Goal: Task Accomplishment & Management: Use online tool/utility

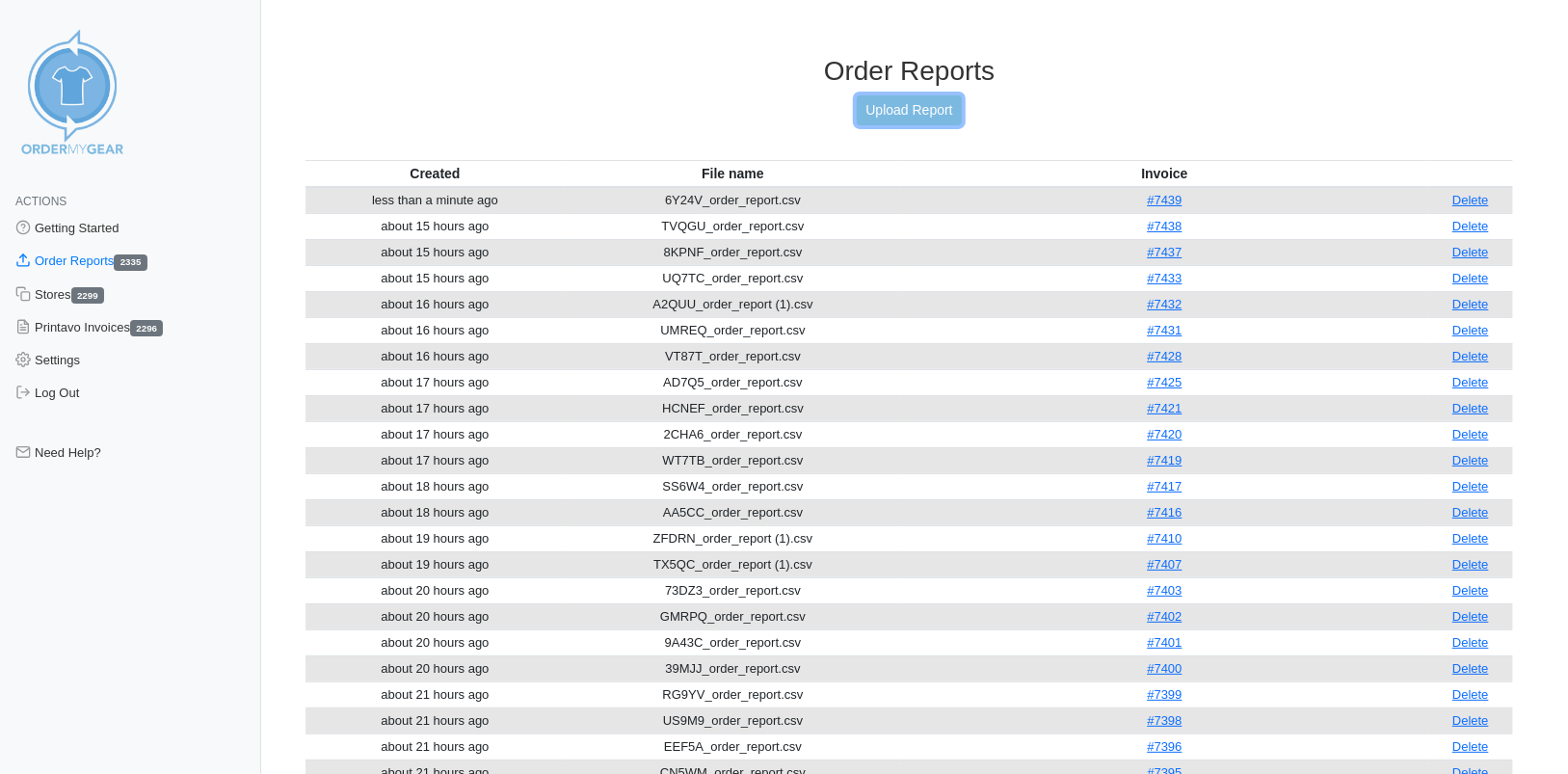
click at [912, 108] on link "Upload Report" at bounding box center [908, 110] width 104 height 30
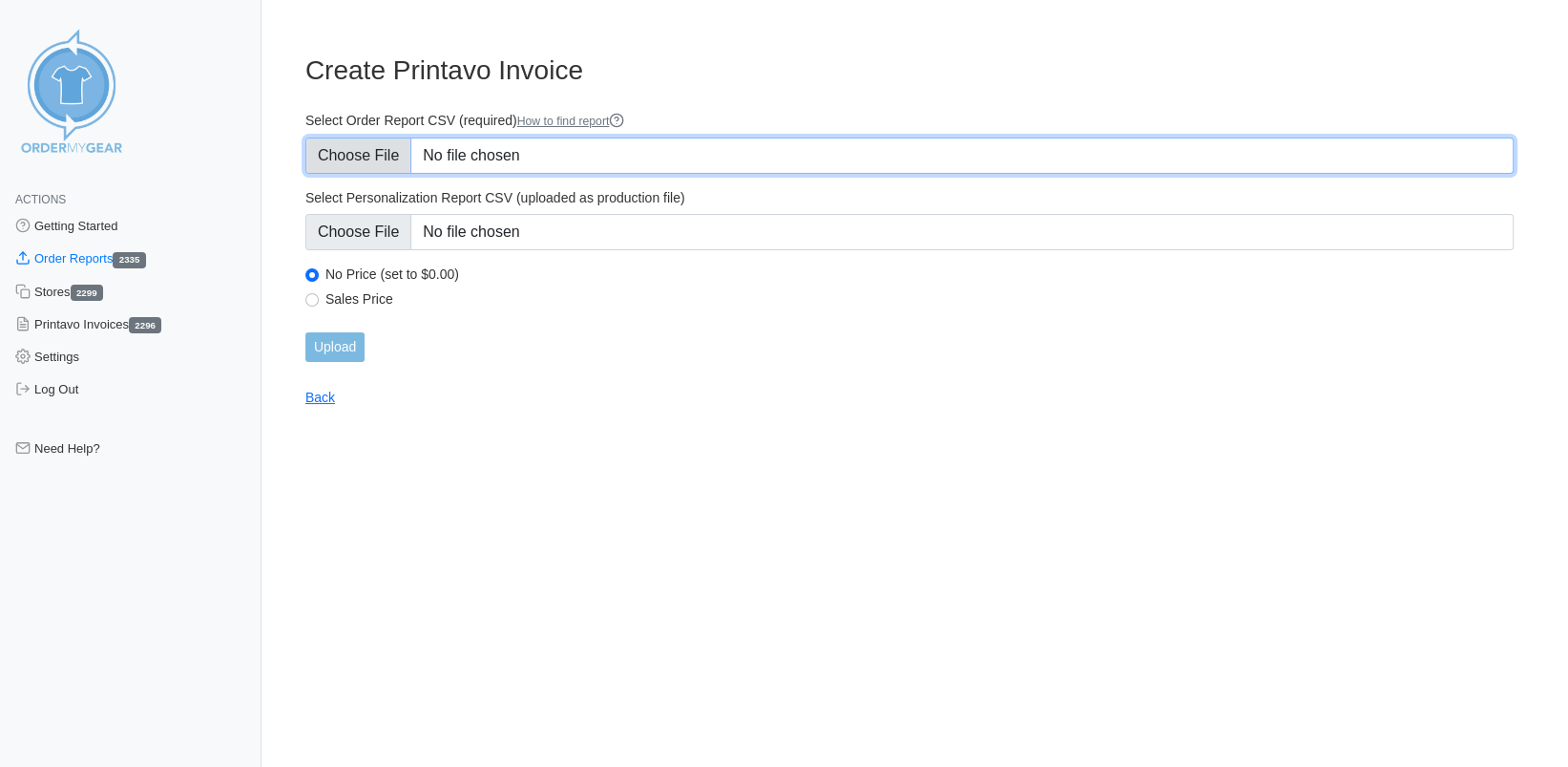
click at [391, 157] on input "Select Order Report CSV (required) How to find report" at bounding box center [909, 155] width 1208 height 36
type input "C:\fakepath\6QPD5_order_report.csv"
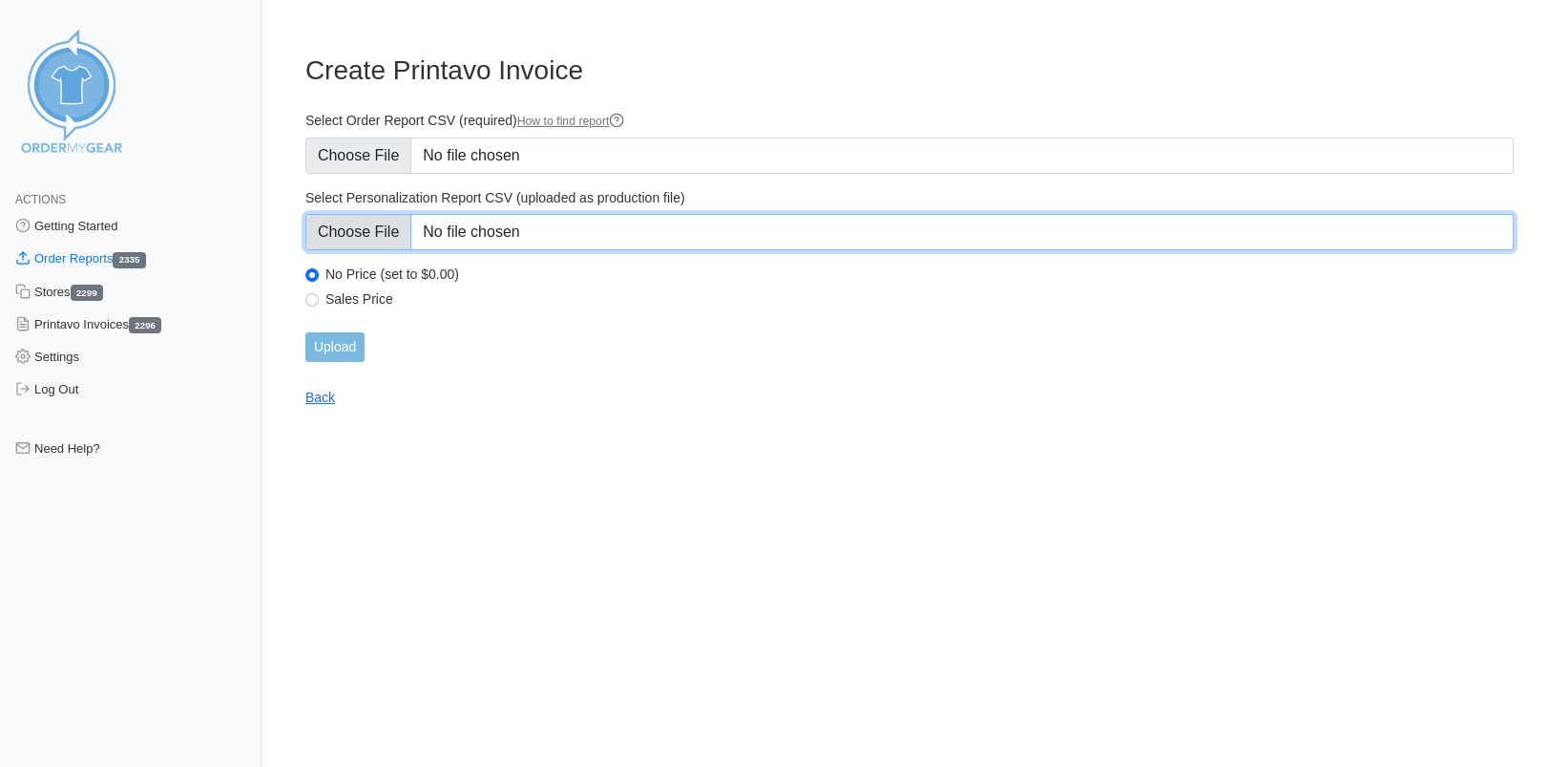
click at [338, 234] on input "Select Personalization Report CSV (uploaded as production file)" at bounding box center [909, 232] width 1208 height 36
type input "C:\fakepath\6QPD5_personalization_report.csv"
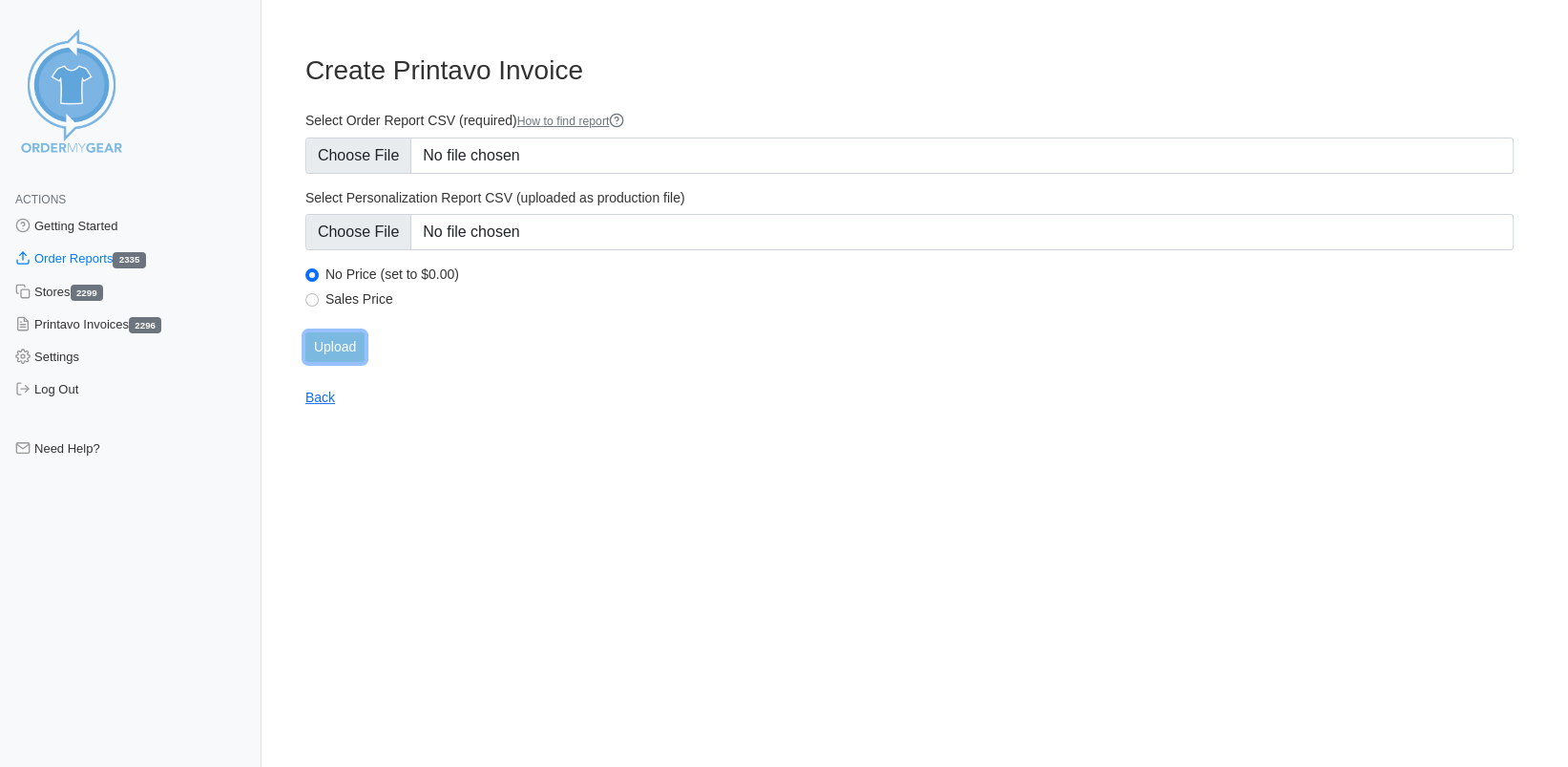
click at [338, 348] on input "Upload" at bounding box center [334, 347] width 59 height 30
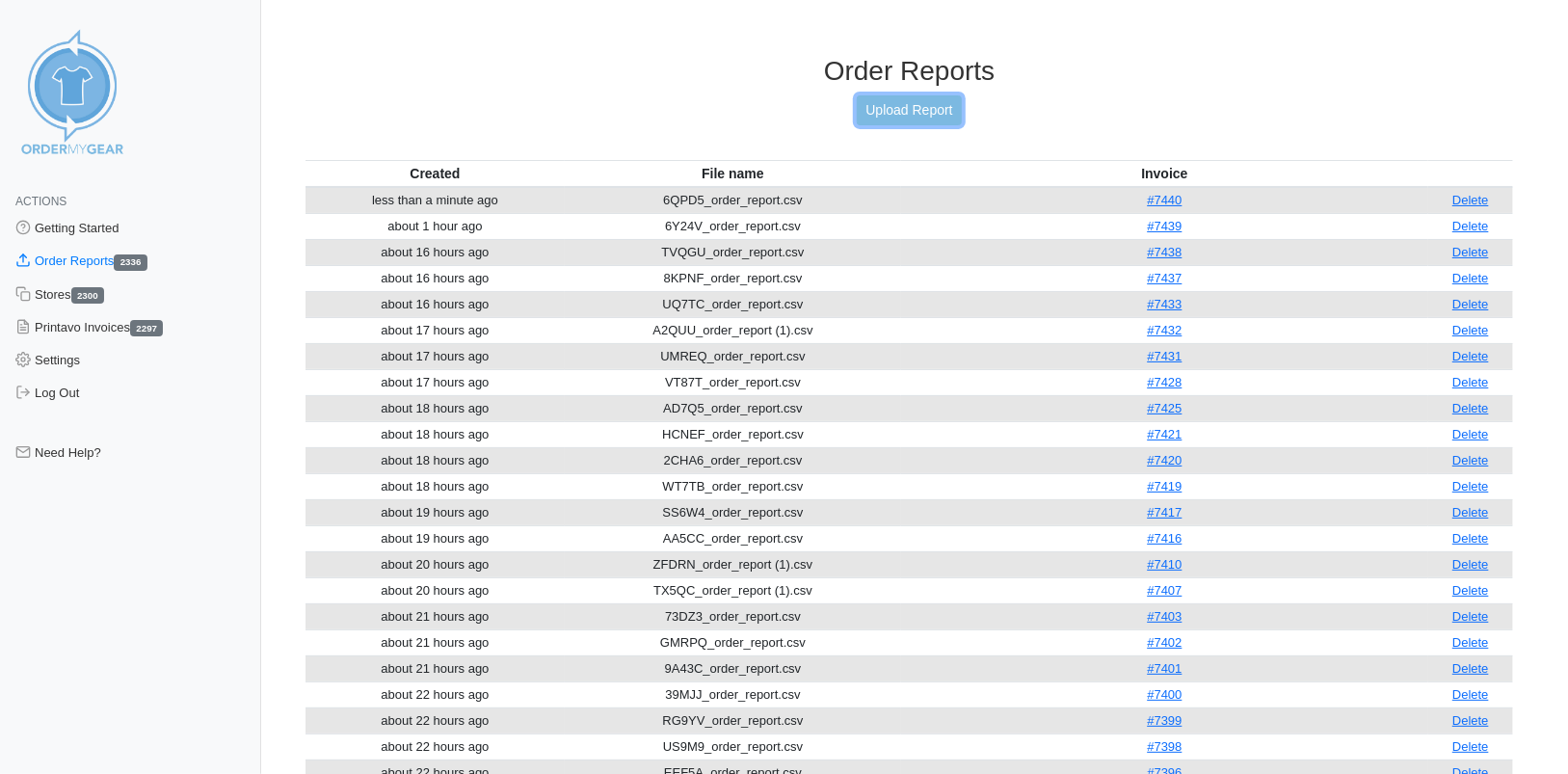
click at [910, 112] on link "Upload Report" at bounding box center [908, 110] width 104 height 30
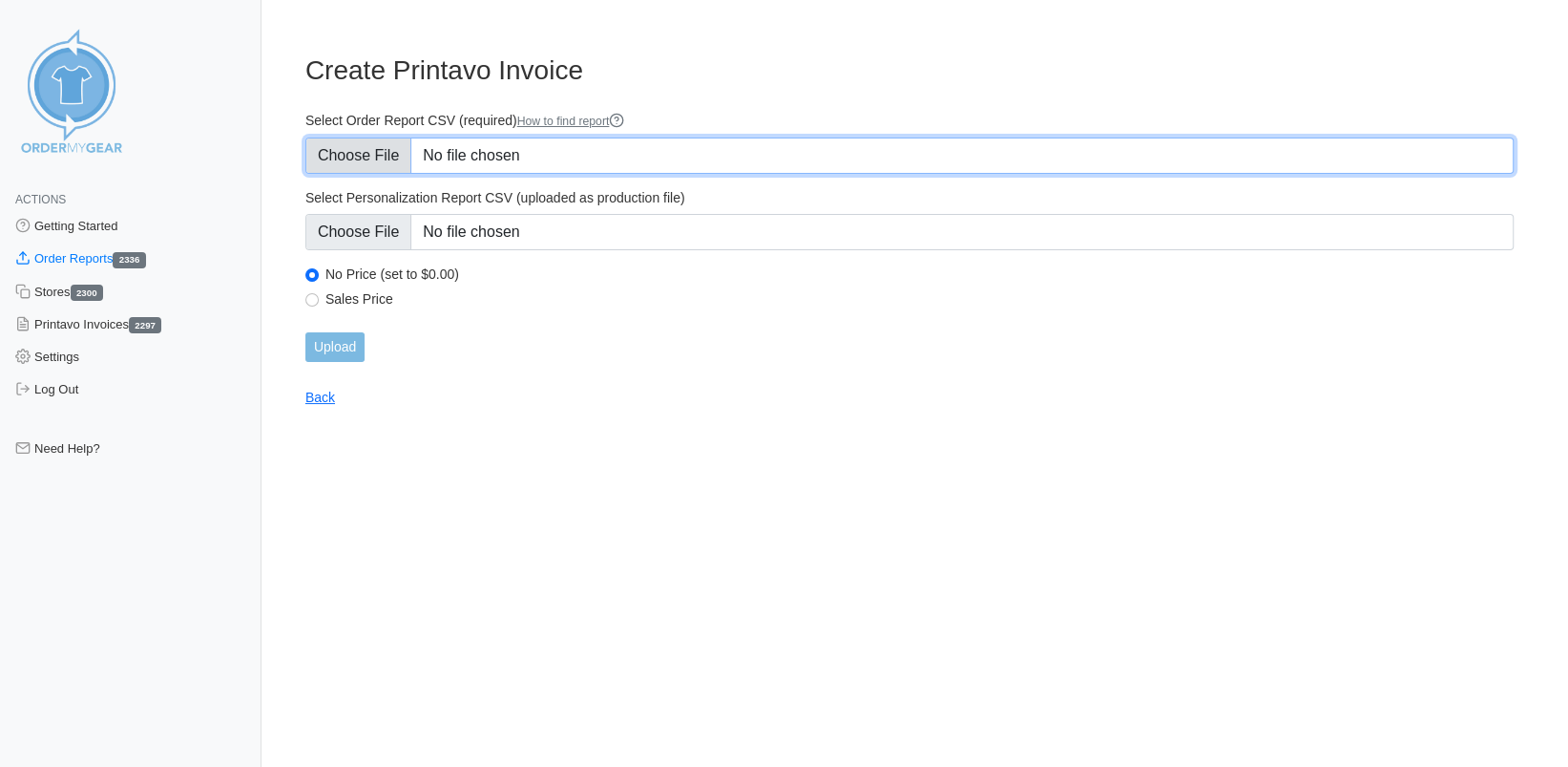
click at [387, 160] on input "Select Order Report CSV (required) How to find report" at bounding box center [909, 155] width 1208 height 36
type input "C:\fakepath\RJ5D5_order_report.csv"
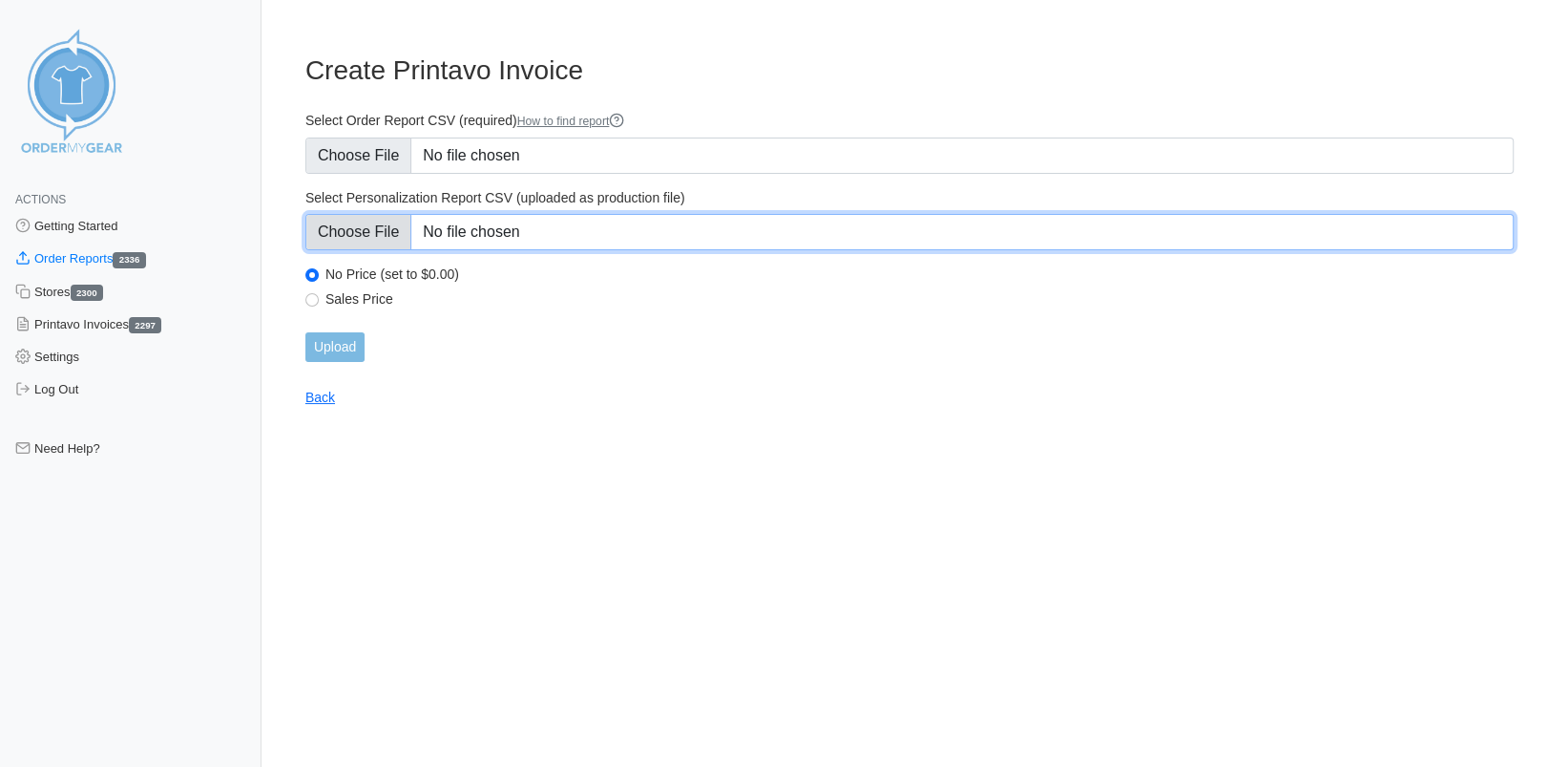
click at [371, 222] on input "Select Personalization Report CSV (uploaded as production file)" at bounding box center [909, 232] width 1208 height 36
type input "C:\fakepath\RJ5D5_personalization_report.csv"
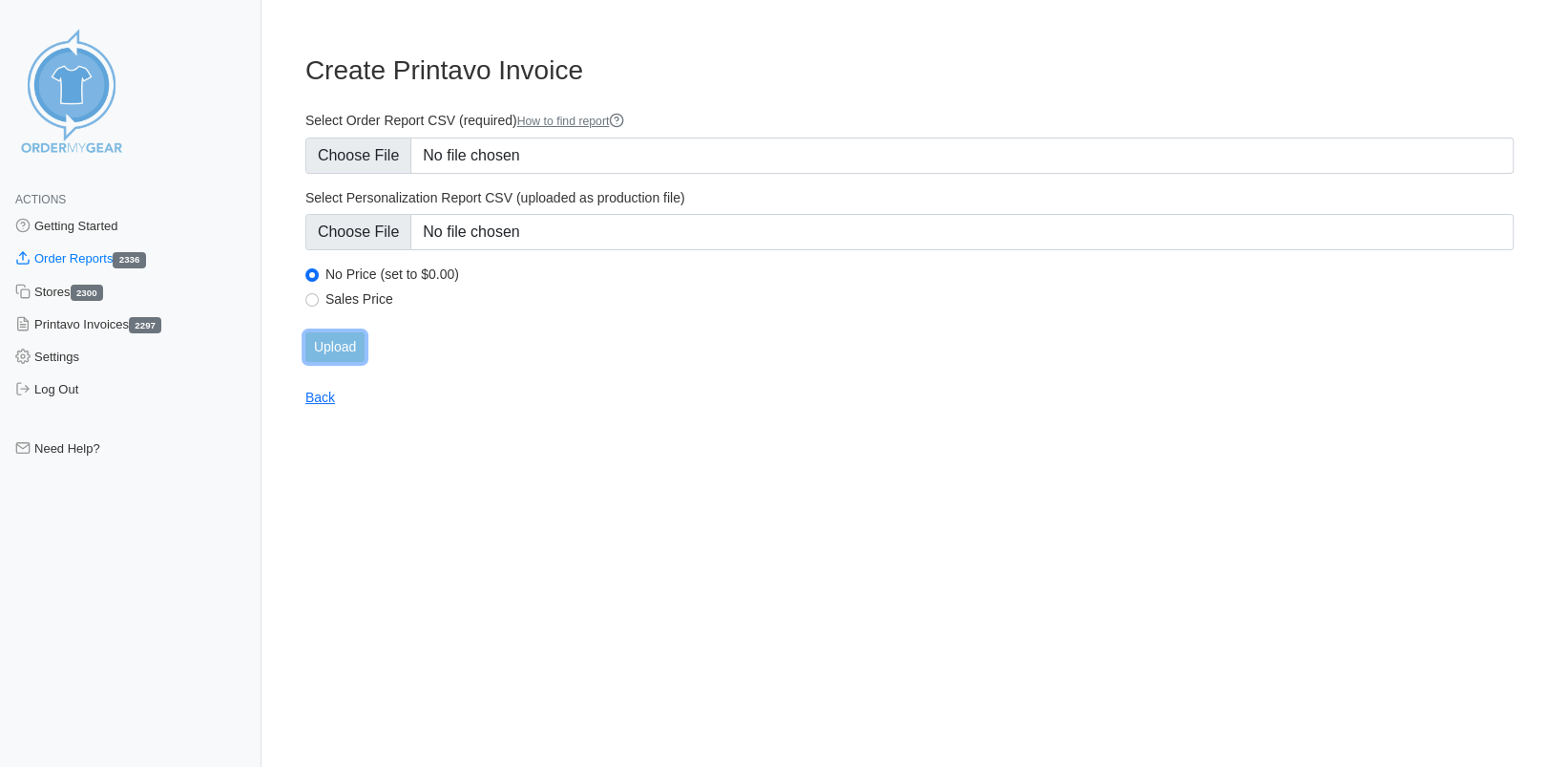
click at [320, 351] on input "Upload" at bounding box center [334, 347] width 59 height 30
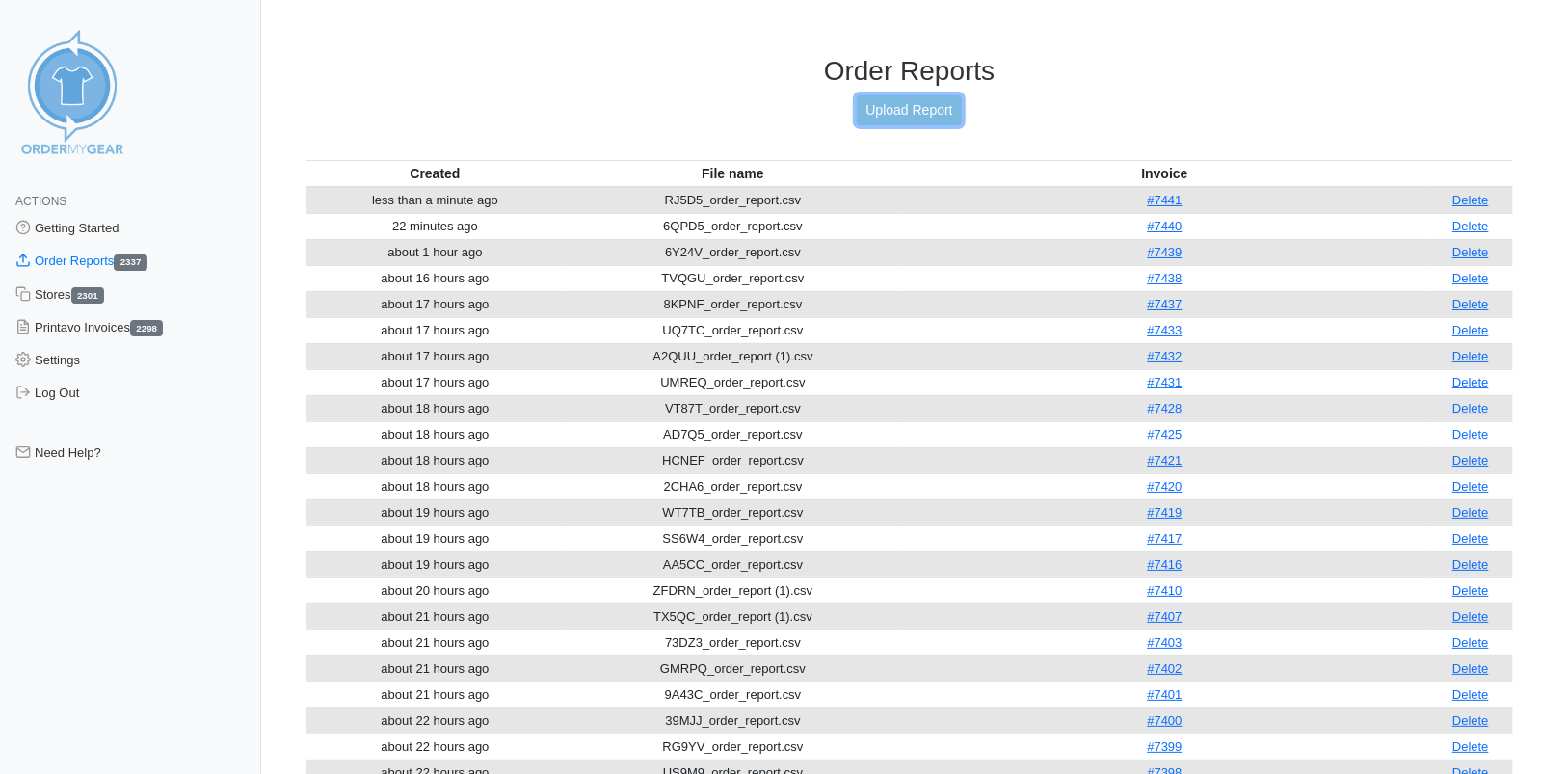
click at [925, 111] on link "Upload Report" at bounding box center [908, 110] width 104 height 30
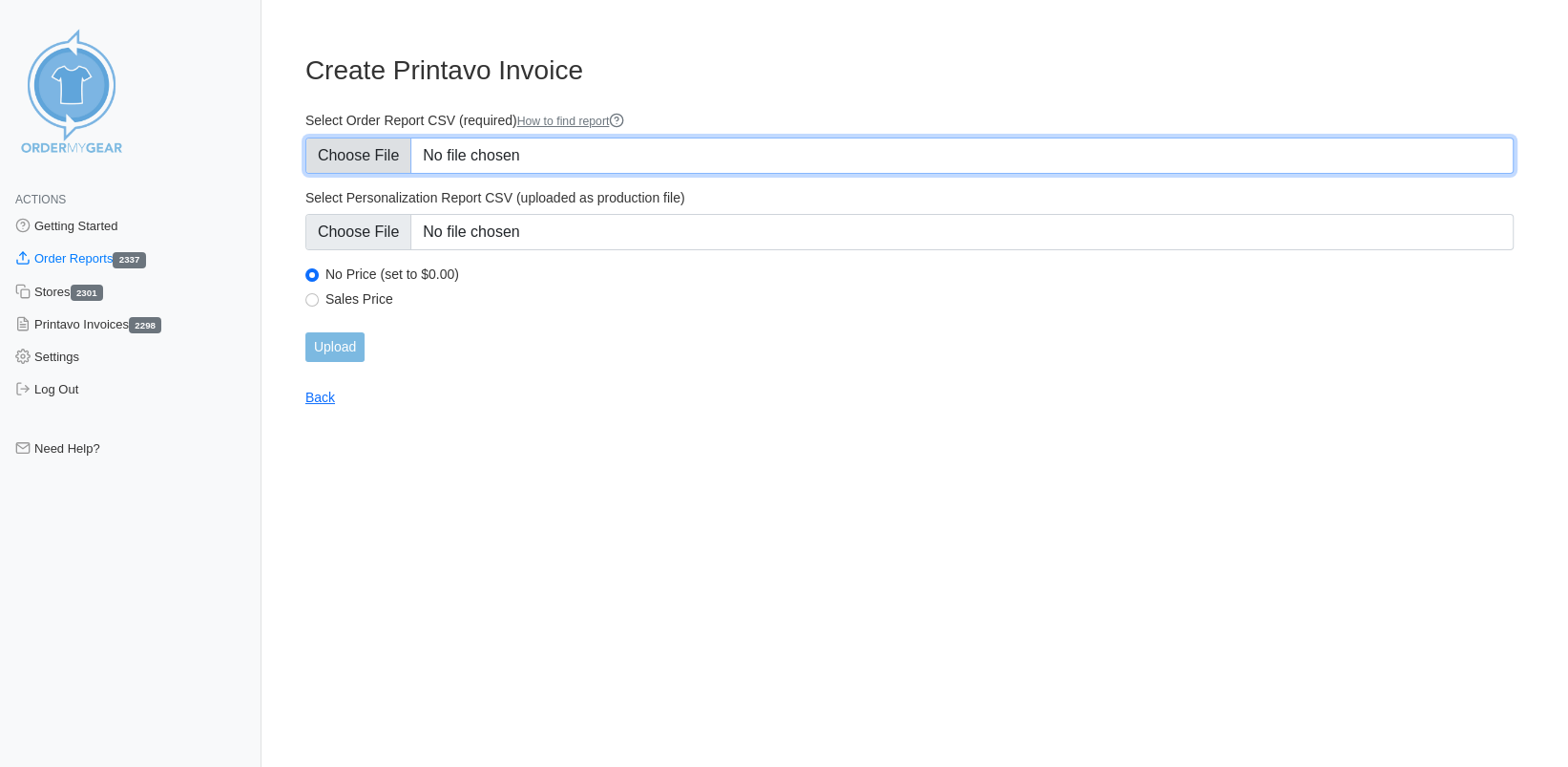
click at [369, 157] on input "Select Order Report CSV (required) How to find report" at bounding box center [909, 155] width 1208 height 36
type input "C:\fakepath\RJ5D5_order_report (1).csv"
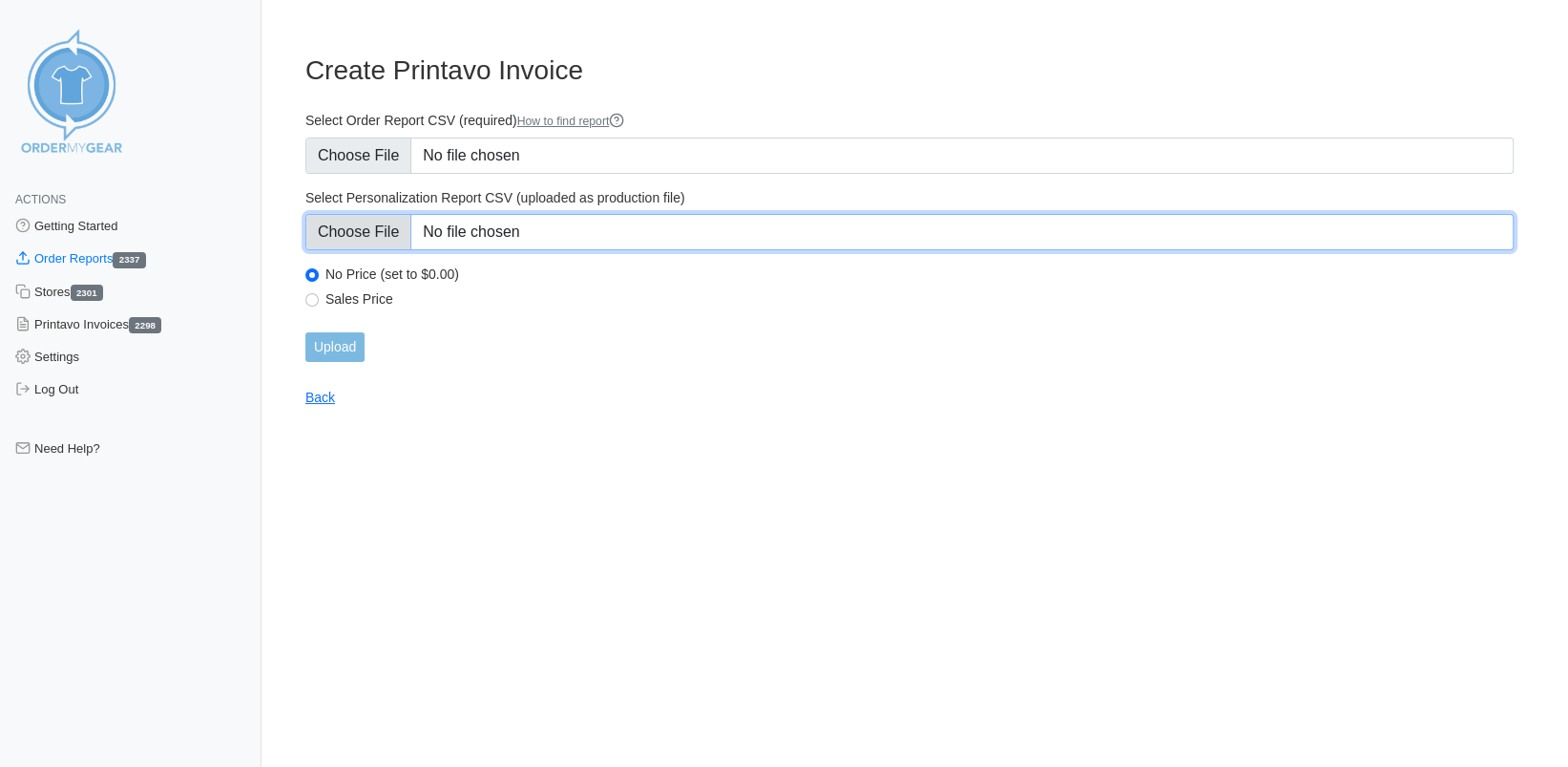
click at [354, 229] on input "Select Personalization Report CSV (uploaded as production file)" at bounding box center [909, 232] width 1208 height 36
type input "C:\fakepath\RJ5D5_personalization_report (1).csv"
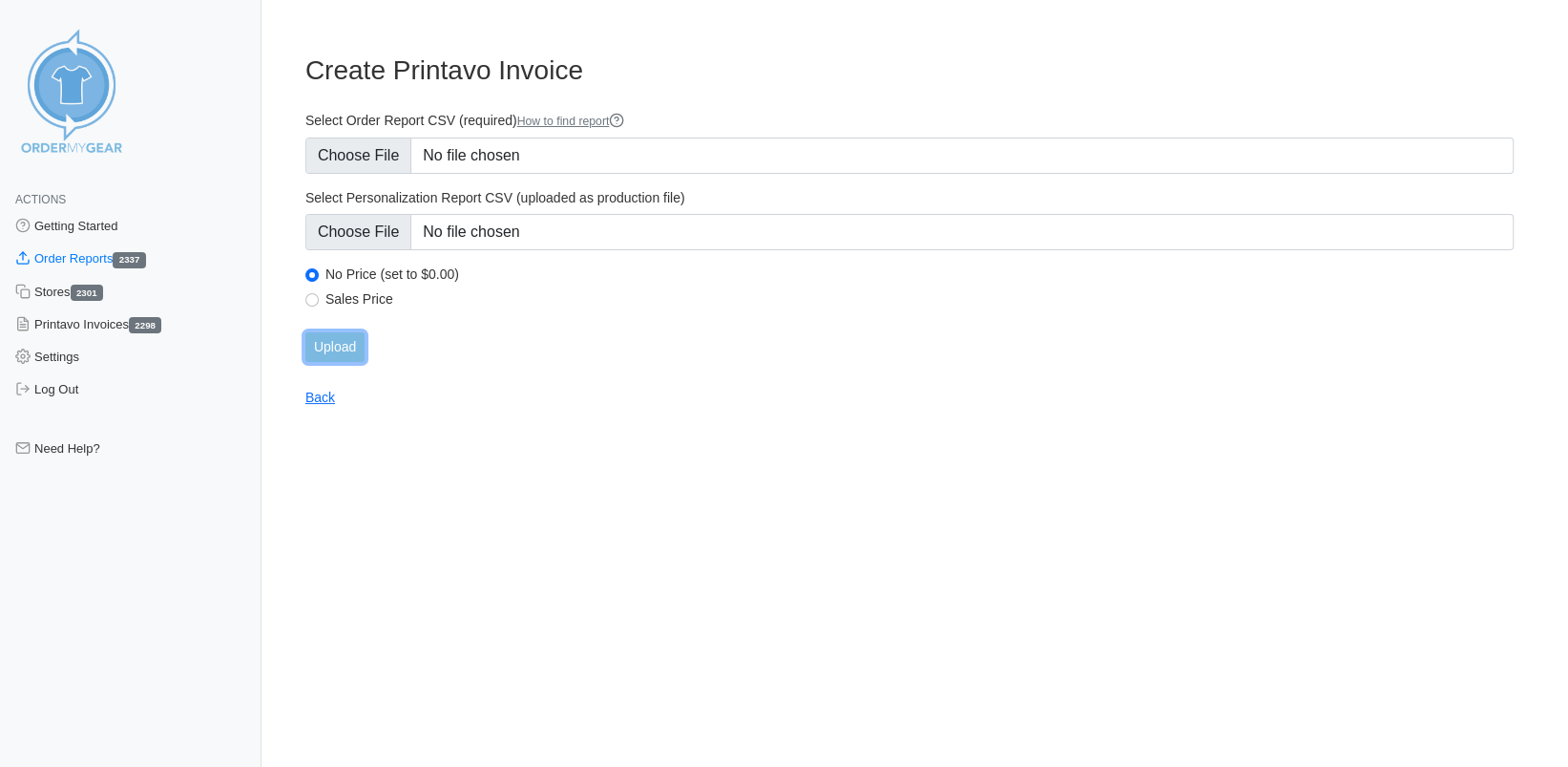
click at [351, 348] on input "Upload" at bounding box center [334, 347] width 59 height 30
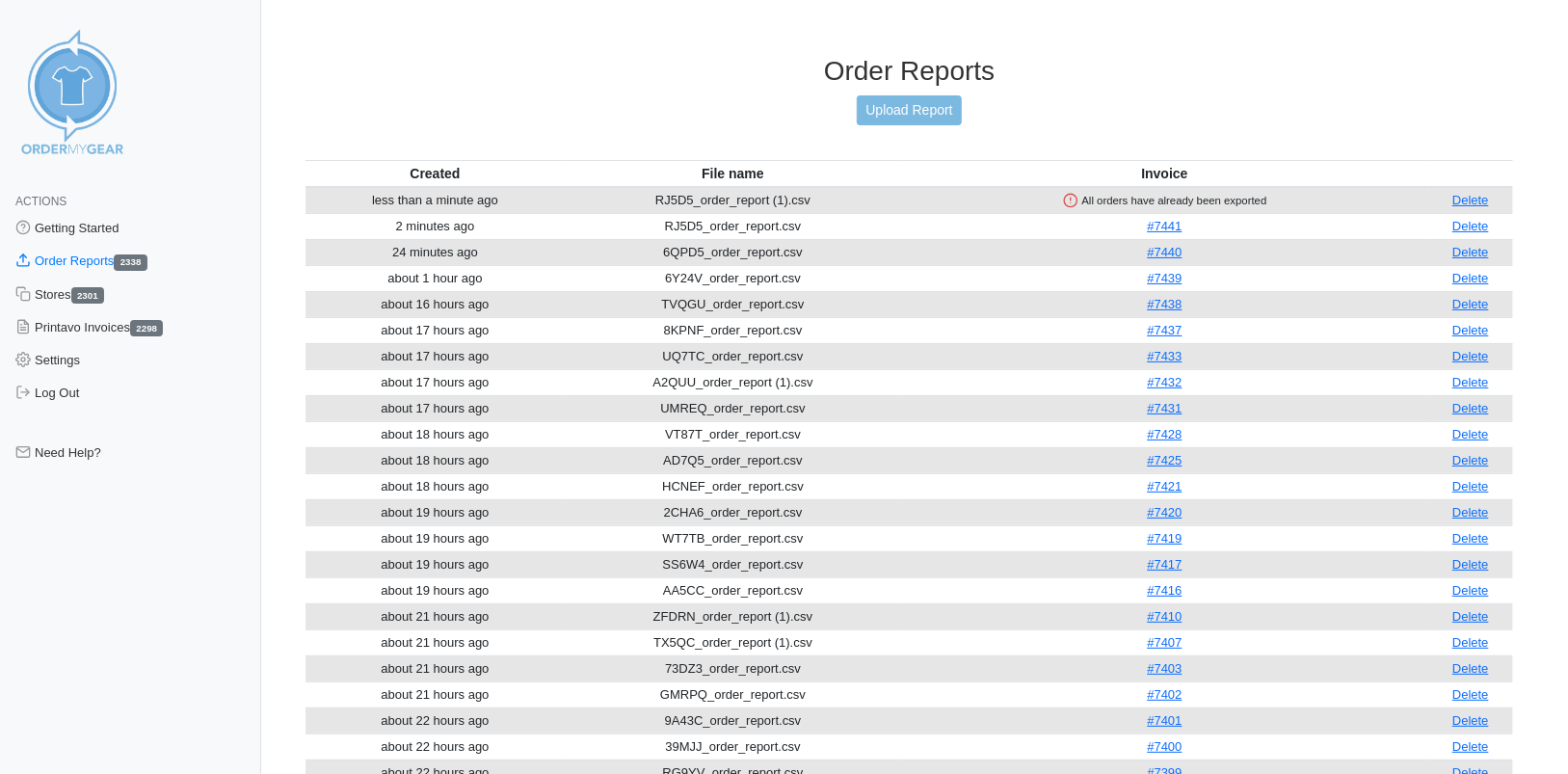
drag, startPoint x: 1476, startPoint y: 202, endPoint x: 867, endPoint y: 162, distance: 610.3
click at [1476, 202] on link "Delete" at bounding box center [1470, 200] width 36 height 15
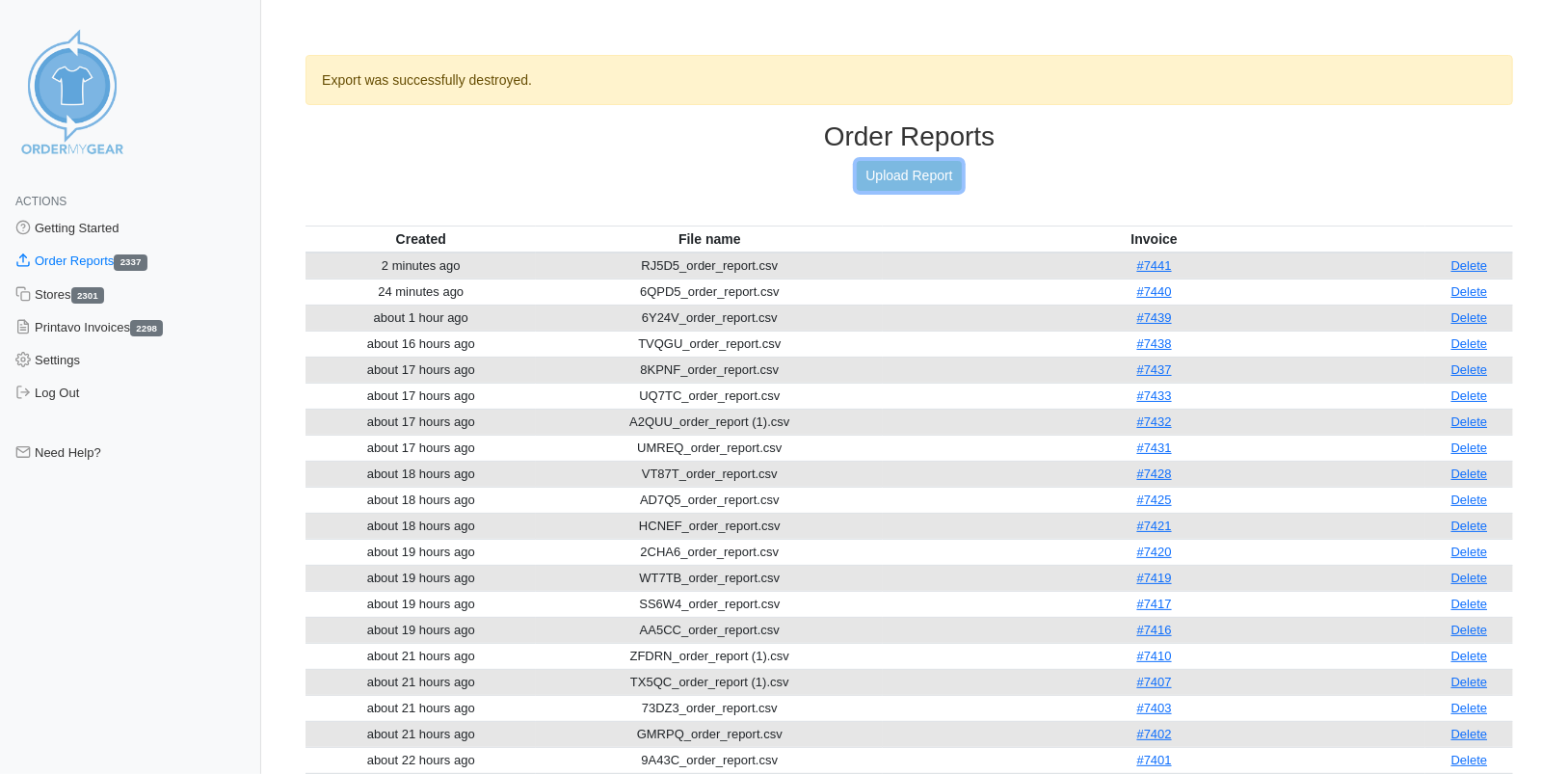
click at [926, 176] on link "Upload Report" at bounding box center [908, 175] width 104 height 30
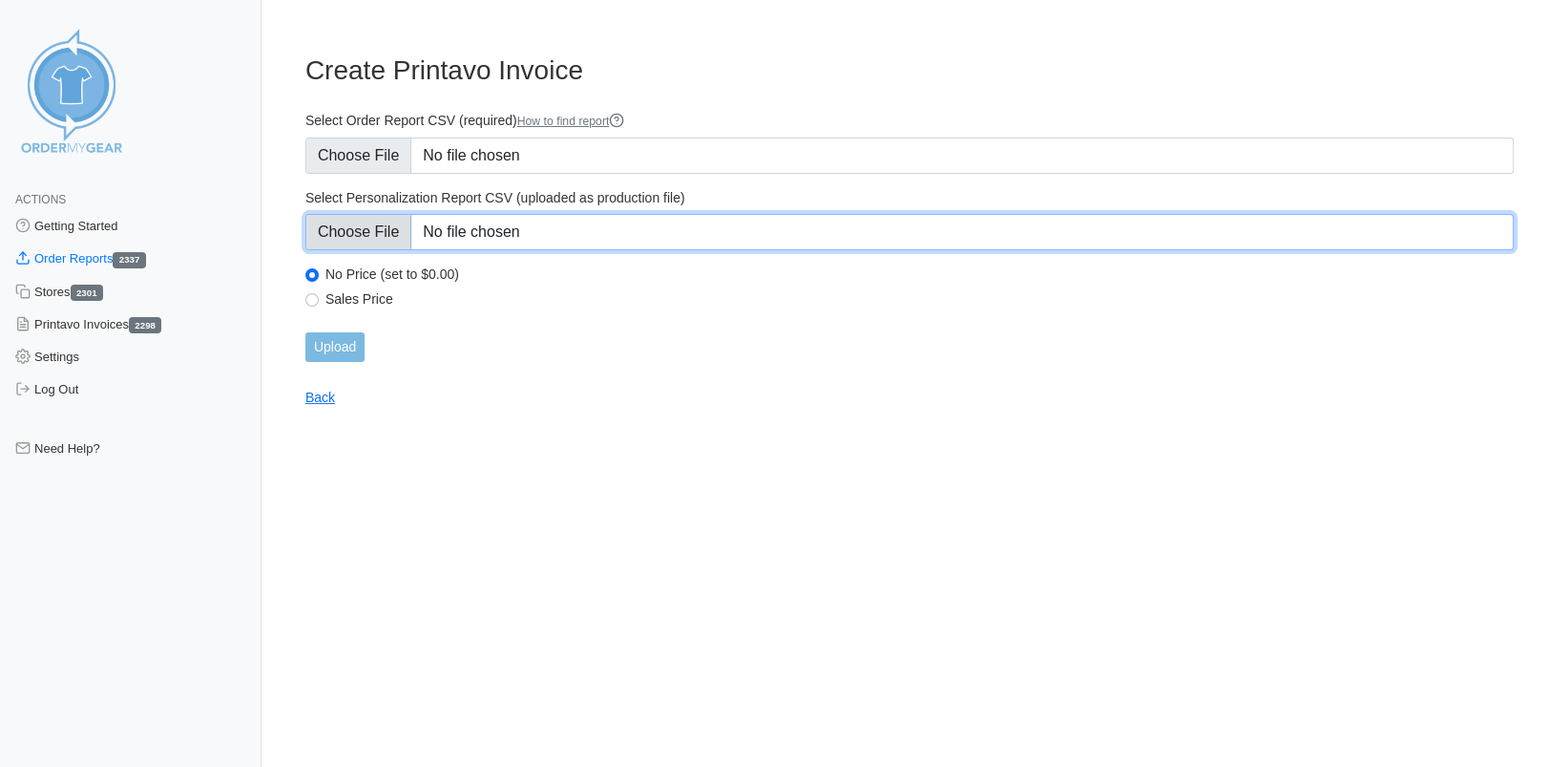
click at [365, 232] on input "Select Personalization Report CSV (uploaded as production file)" at bounding box center [909, 232] width 1208 height 36
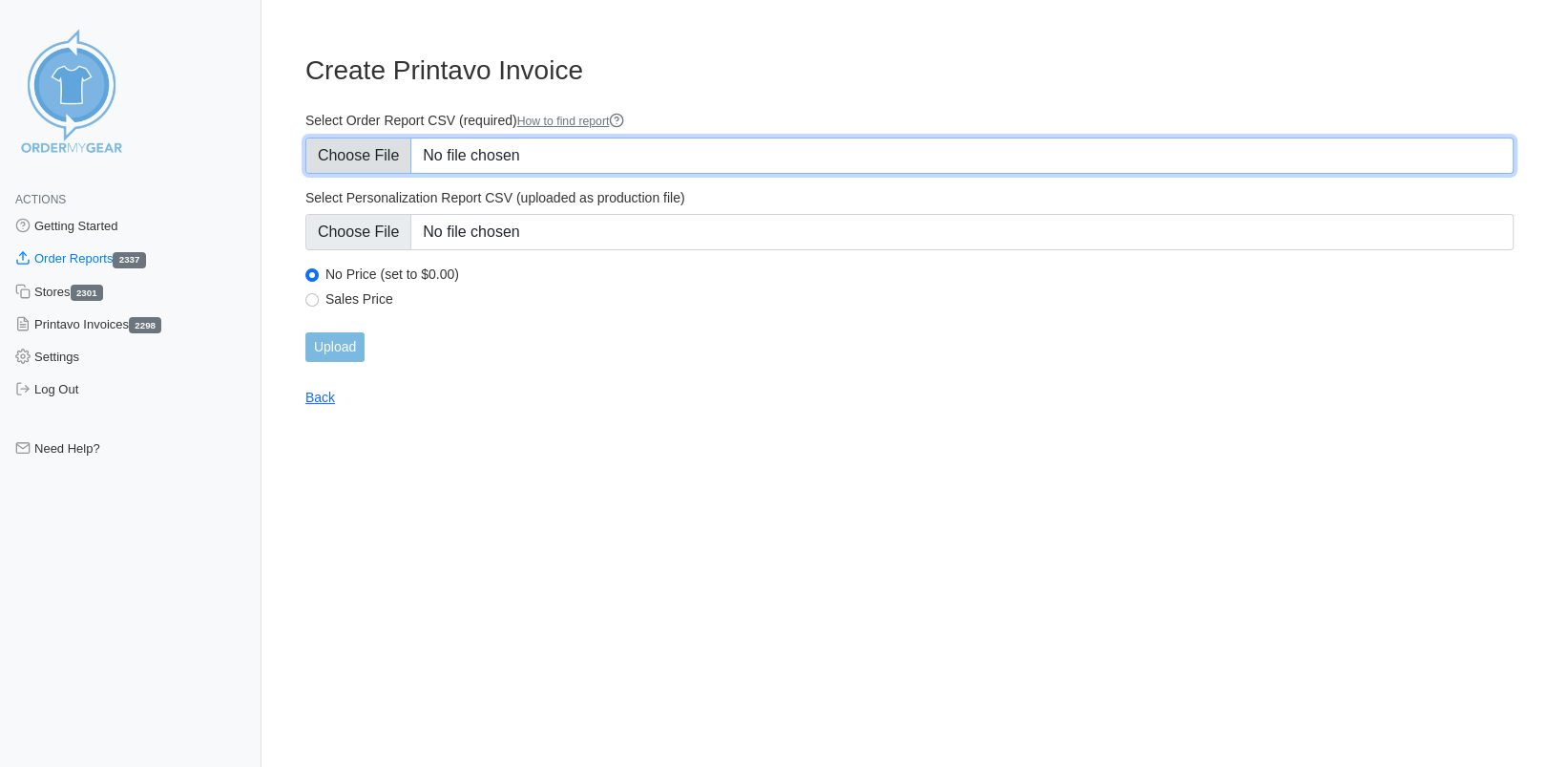
click at [381, 162] on input "Select Order Report CSV (required) How to find report" at bounding box center [909, 155] width 1208 height 36
type input "C:\fakepath\6YC7K_order_report.csv"
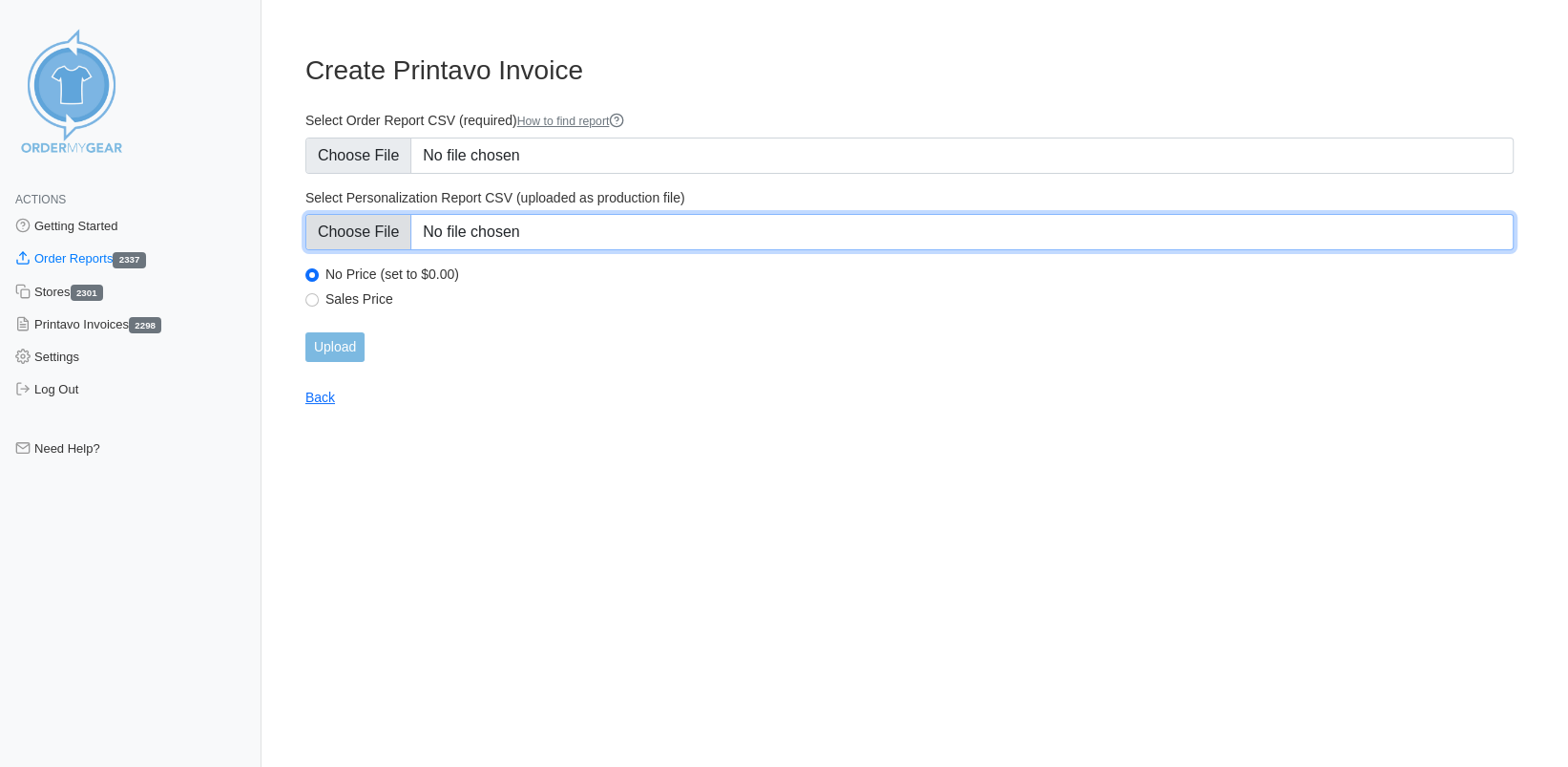
click at [349, 228] on input "Select Personalization Report CSV (uploaded as production file)" at bounding box center [909, 232] width 1208 height 36
type input "C:\fakepath\6YC7K_personalization_report.csv"
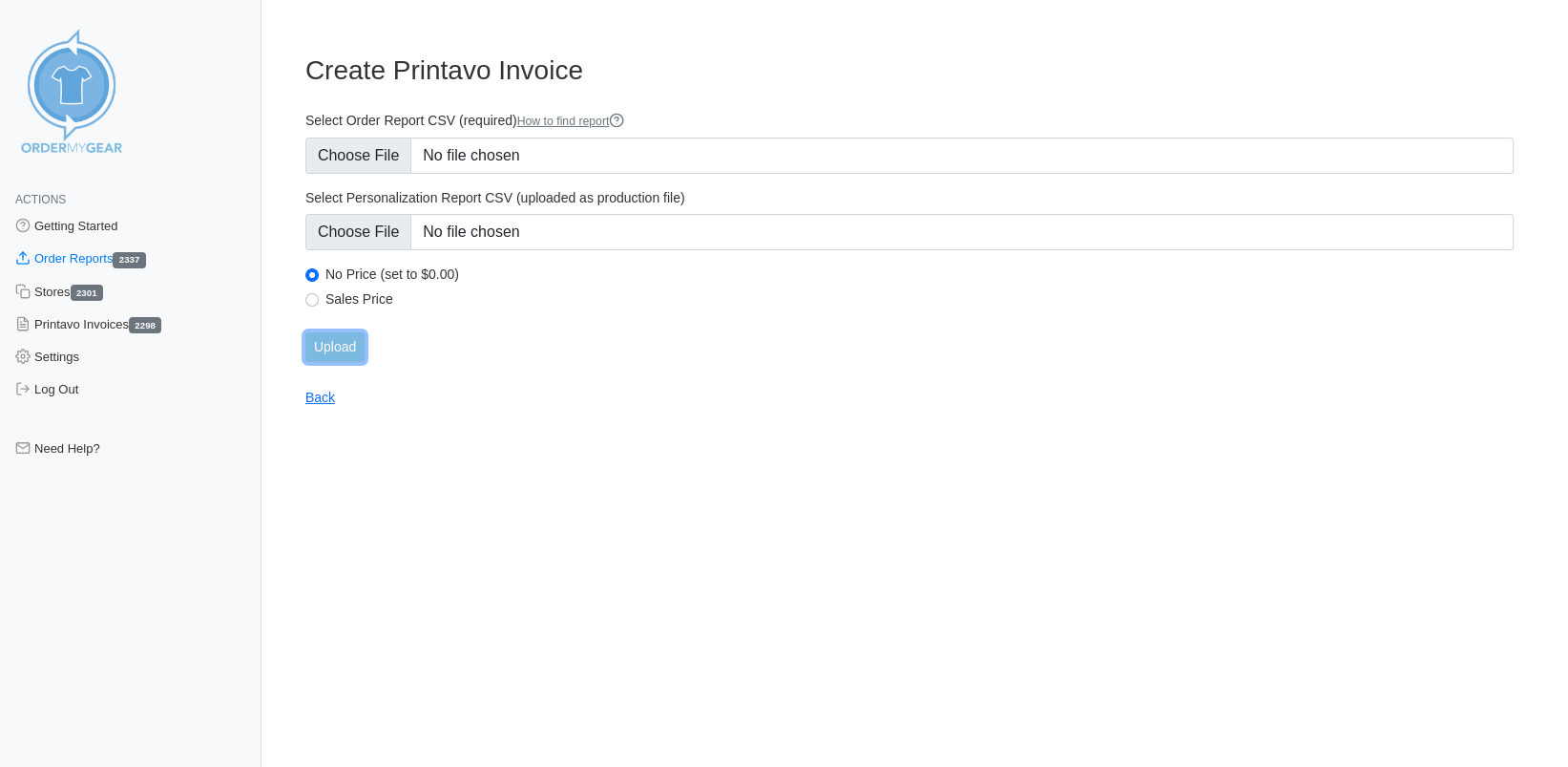
click at [330, 341] on input "Upload" at bounding box center [334, 347] width 59 height 30
